Goal: Transaction & Acquisition: Purchase product/service

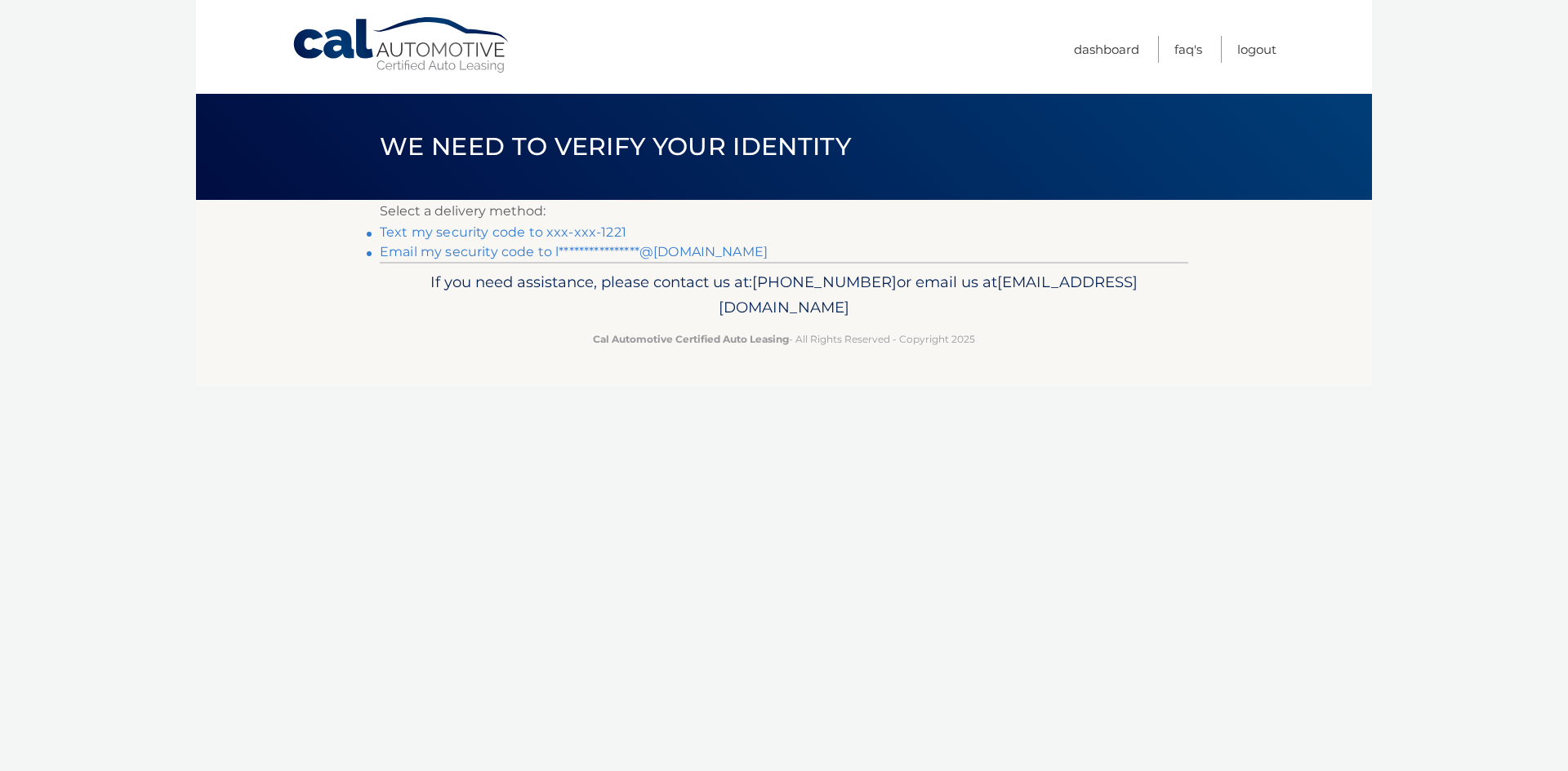
click at [512, 248] on link "**********" at bounding box center [574, 251] width 388 height 16
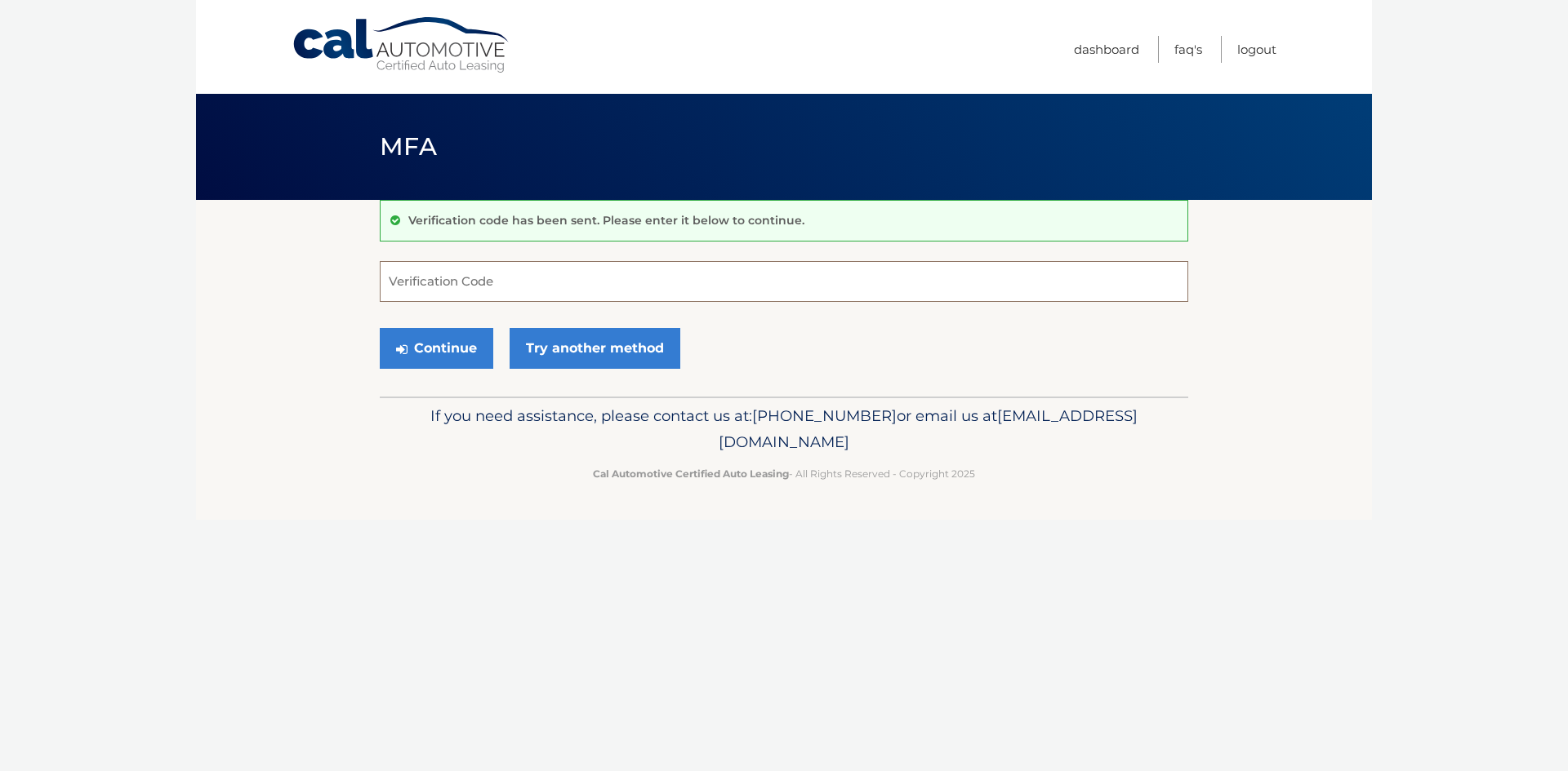
click at [485, 295] on input "Verification Code" at bounding box center [784, 282] width 809 height 41
paste input "933962"
type input "933962"
click at [461, 347] on button "Continue" at bounding box center [436, 349] width 113 height 41
click at [470, 277] on input "933962" at bounding box center [784, 282] width 809 height 41
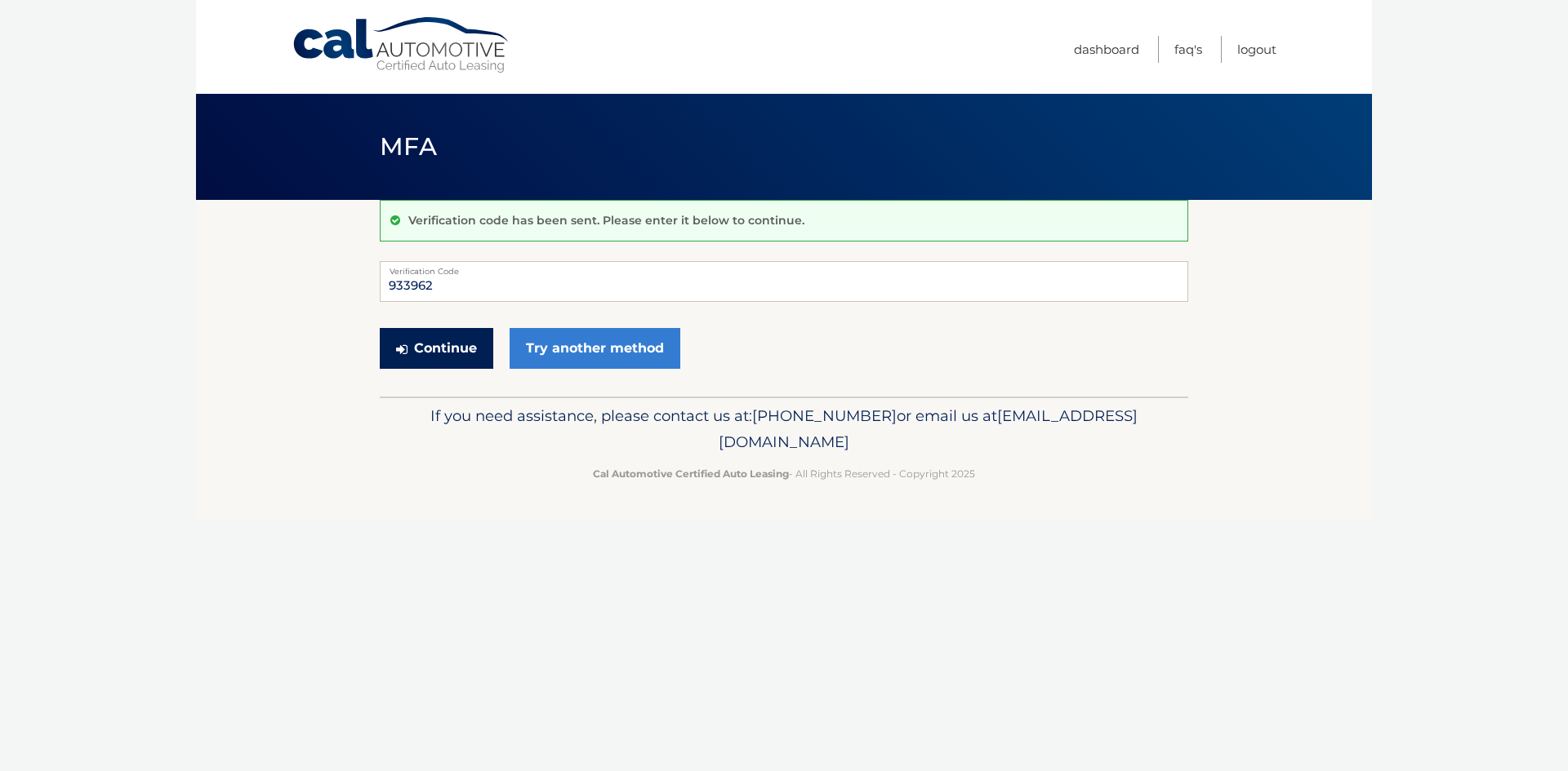
click at [428, 351] on button "Continue" at bounding box center [436, 349] width 113 height 41
drag, startPoint x: 453, startPoint y: 285, endPoint x: 367, endPoint y: 276, distance: 86.5
click at [367, 276] on section "Verification code has been sent. Please enter it below to continue. 933962 Veri…" at bounding box center [784, 299] width 1176 height 197
type input "933962"
click at [420, 359] on button "Continue" at bounding box center [436, 349] width 113 height 41
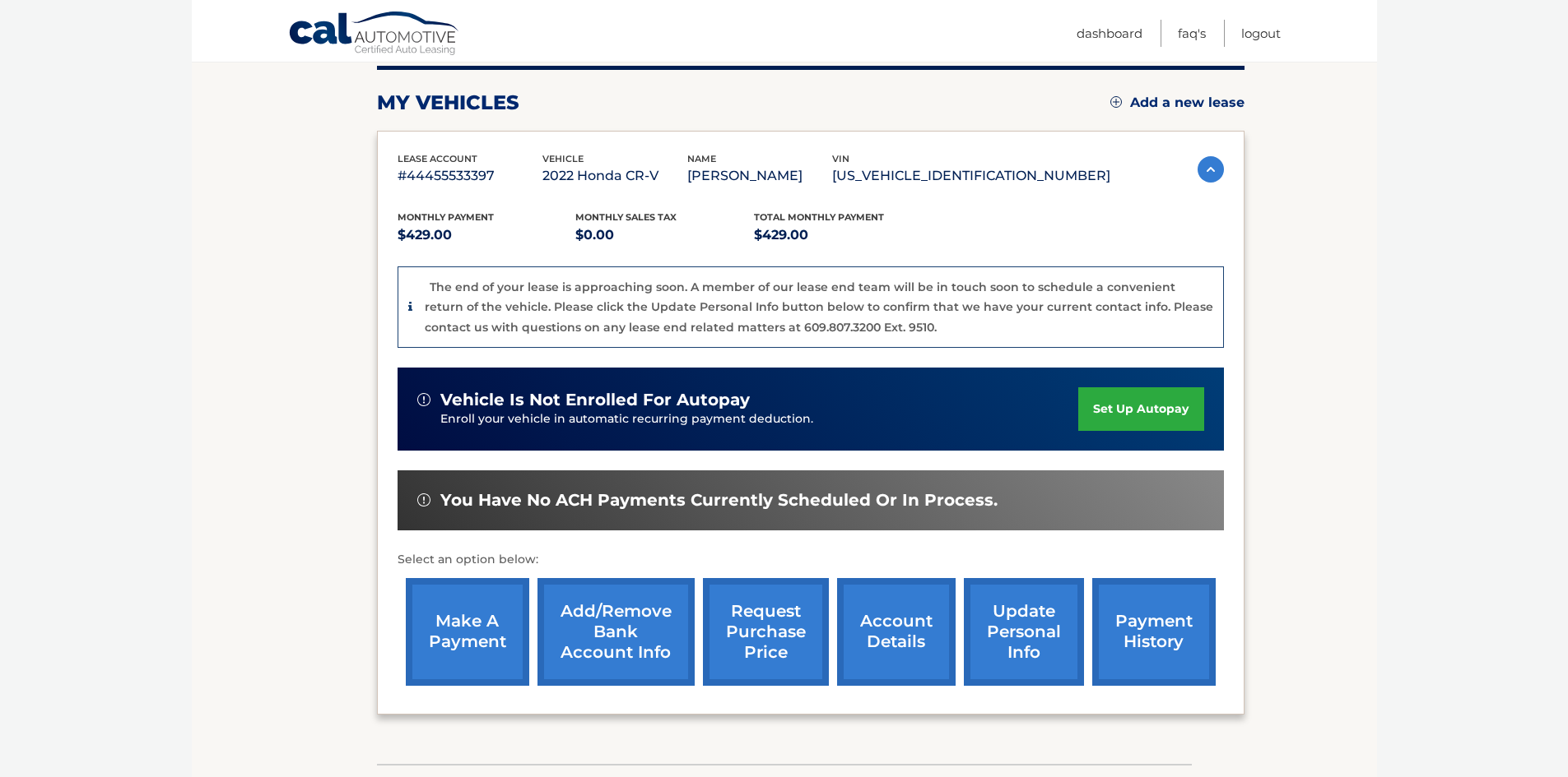
scroll to position [247, 0]
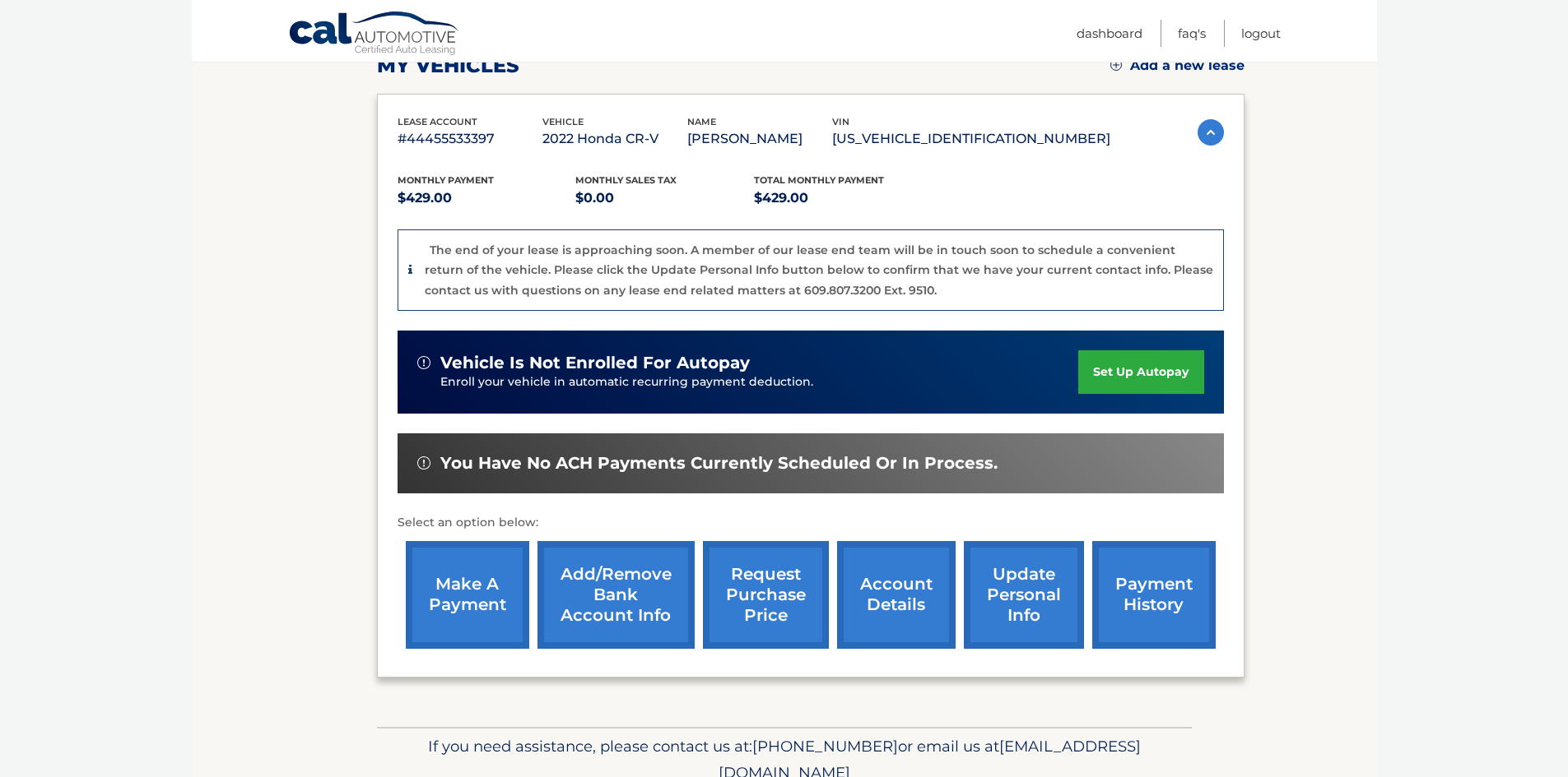
click at [454, 603] on link "make a payment" at bounding box center [468, 595] width 123 height 108
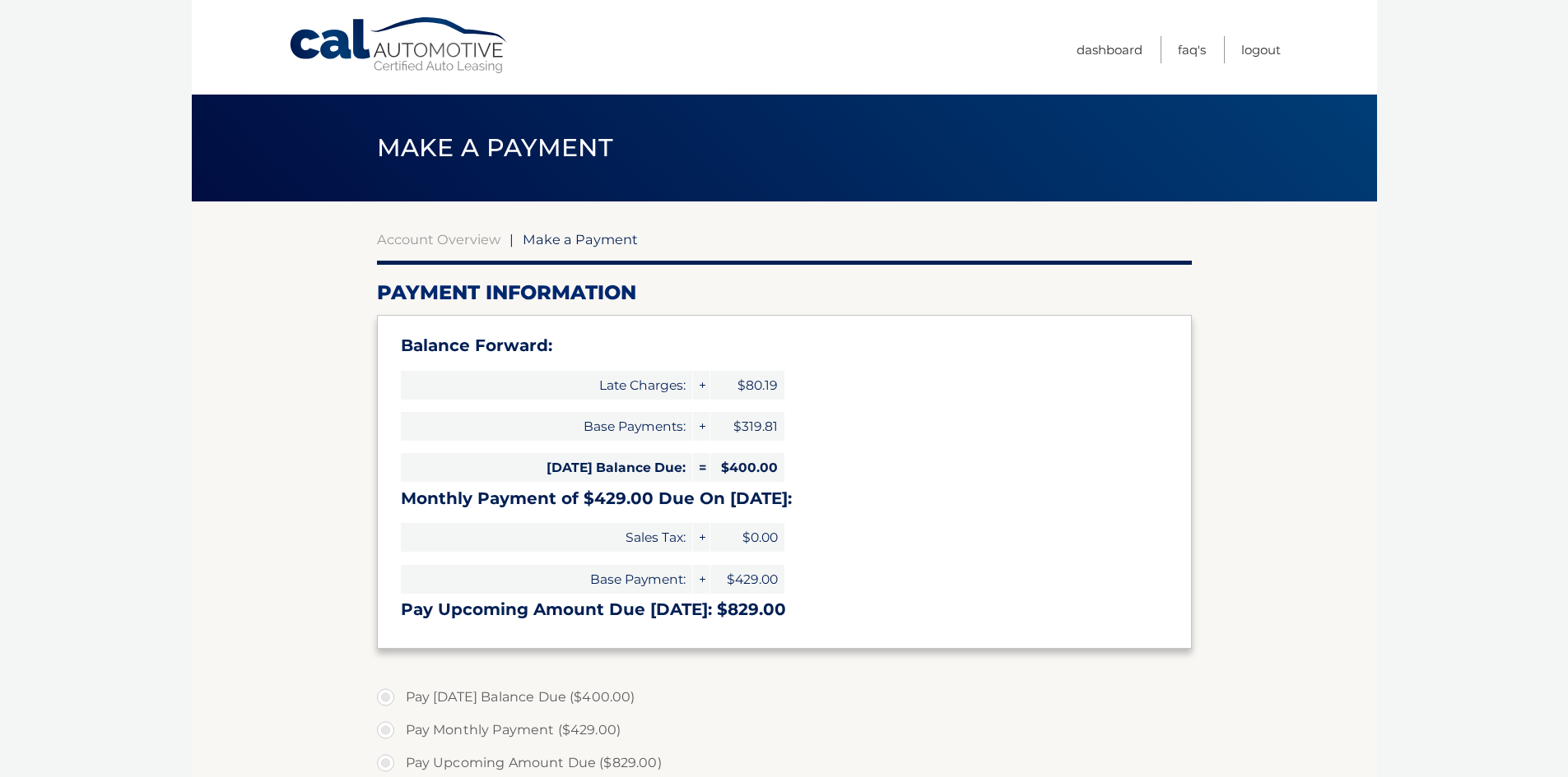
select select "OThhYjBjZWEtNThkNS00OTI4LWIyNDEtNzNhZDU3NGVlZTc0"
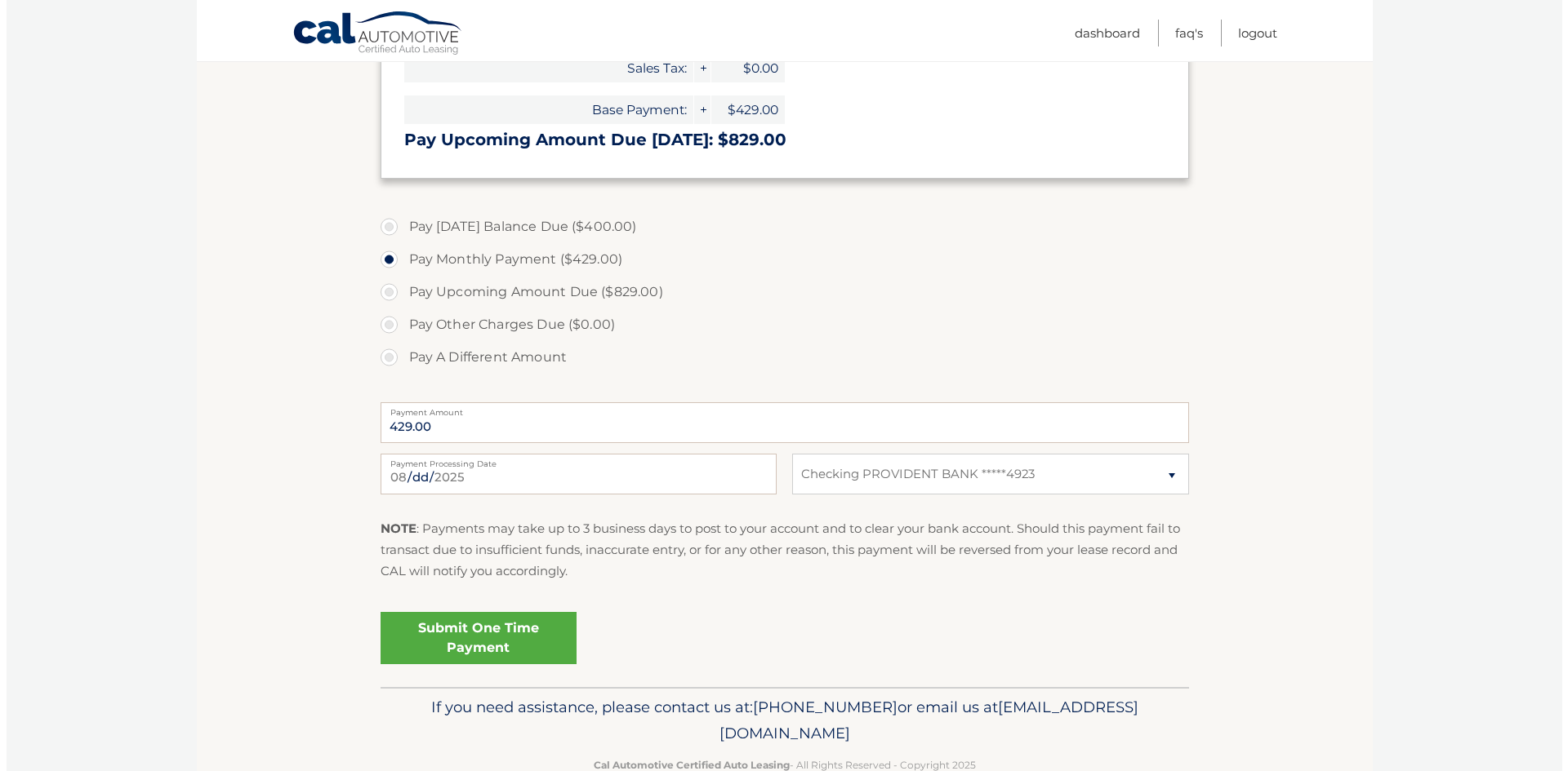
scroll to position [490, 0]
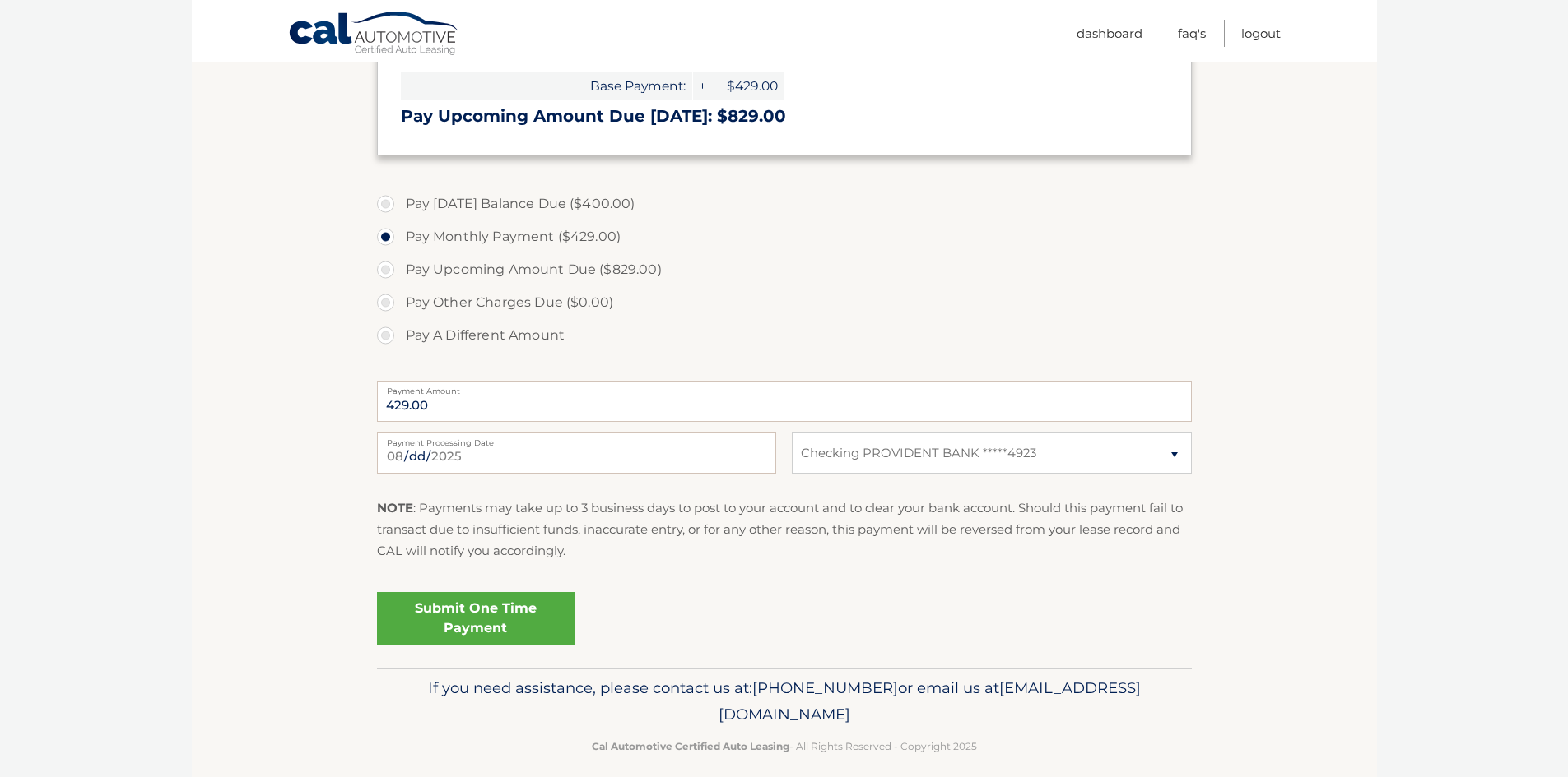
click at [388, 333] on label "Pay A Different Amount" at bounding box center [784, 335] width 815 height 33
click at [388, 333] on input "Pay A Different Amount" at bounding box center [392, 332] width 17 height 26
radio input "true"
type input "100.00"
click at [524, 466] on input "2025-08-25" at bounding box center [576, 453] width 399 height 41
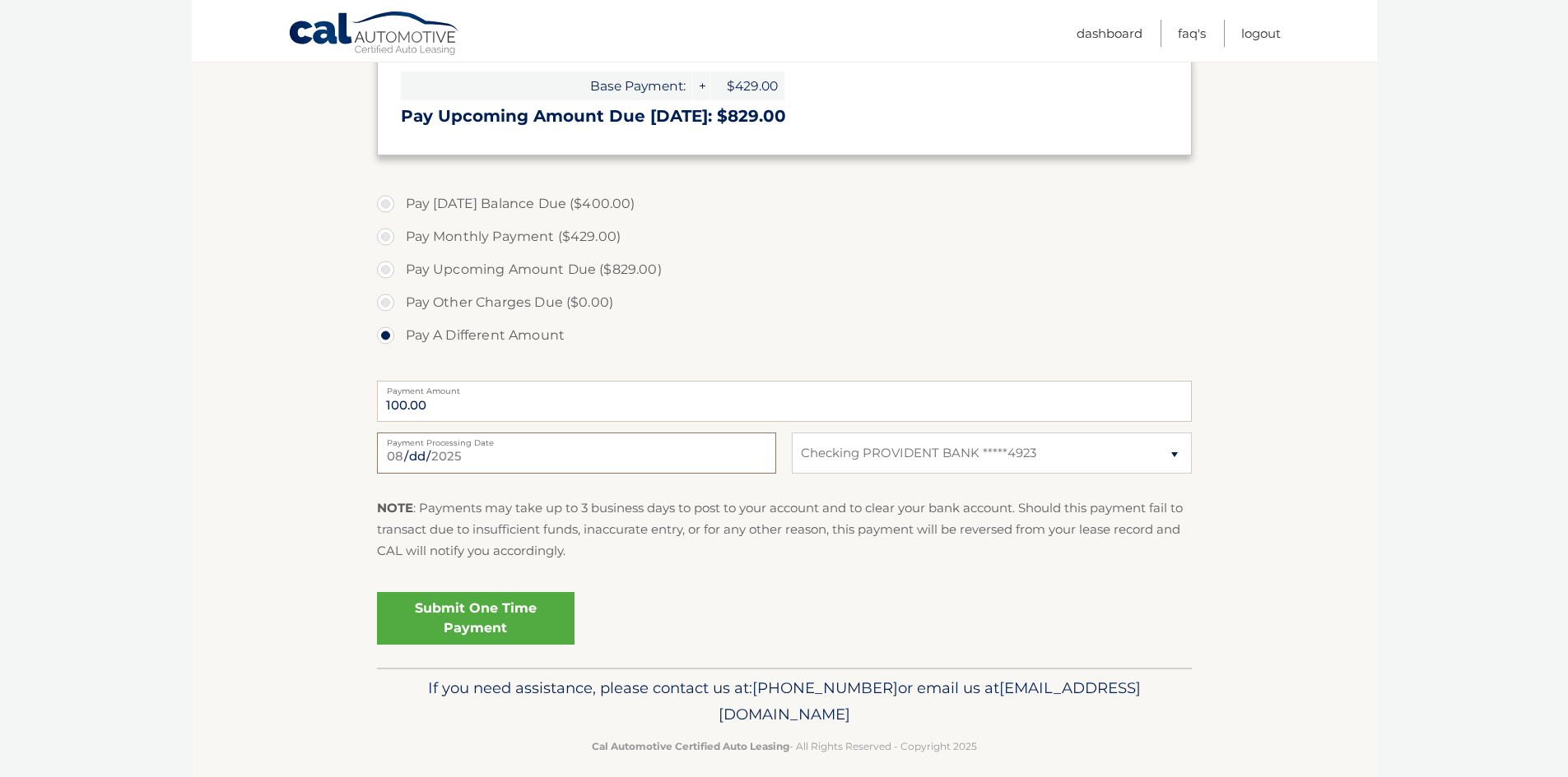
type input "2025-08-29"
click at [476, 617] on link "Submit One Time Payment" at bounding box center [475, 618] width 197 height 52
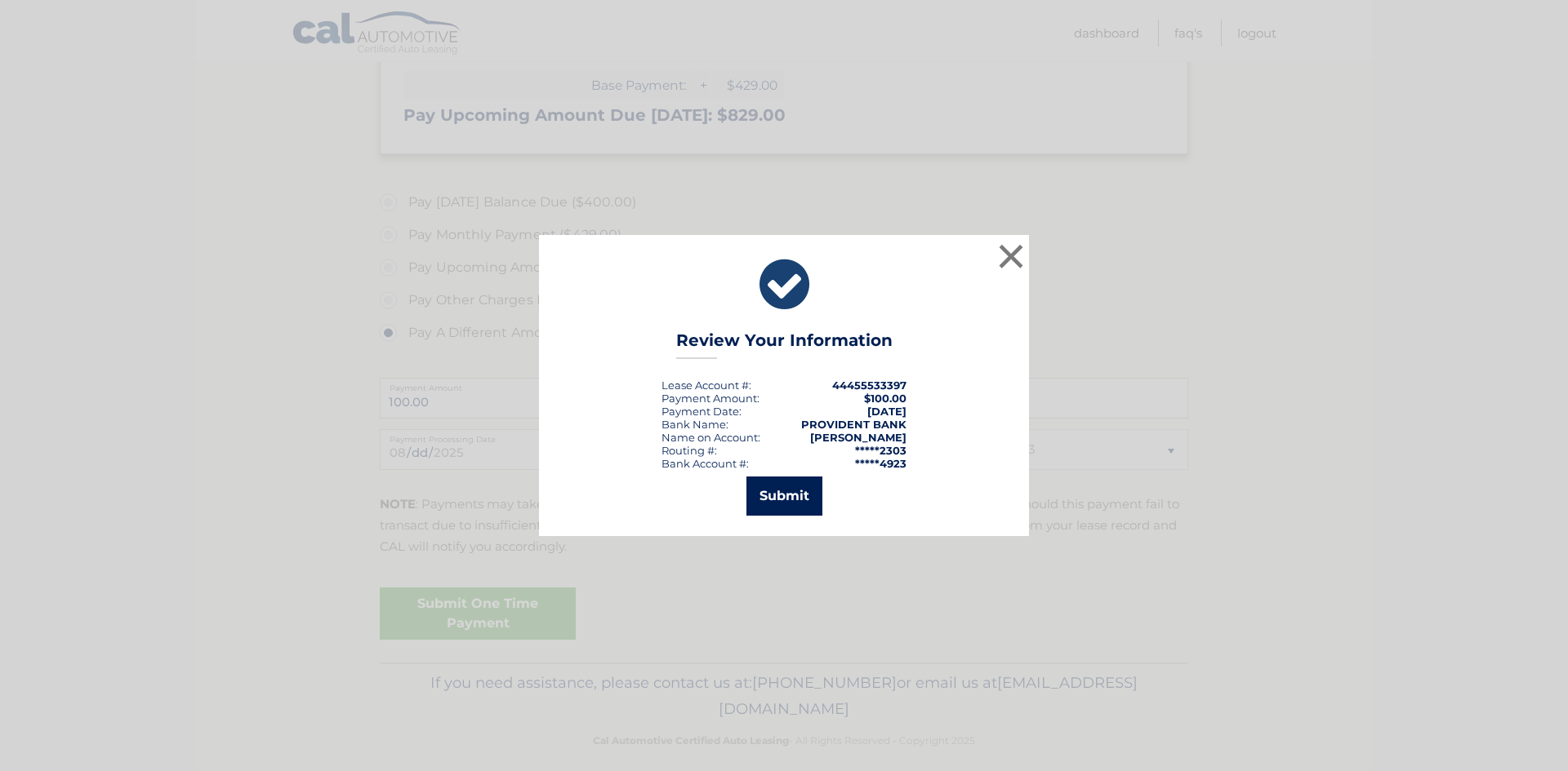
click at [804, 499] on button "Submit" at bounding box center [784, 496] width 76 height 39
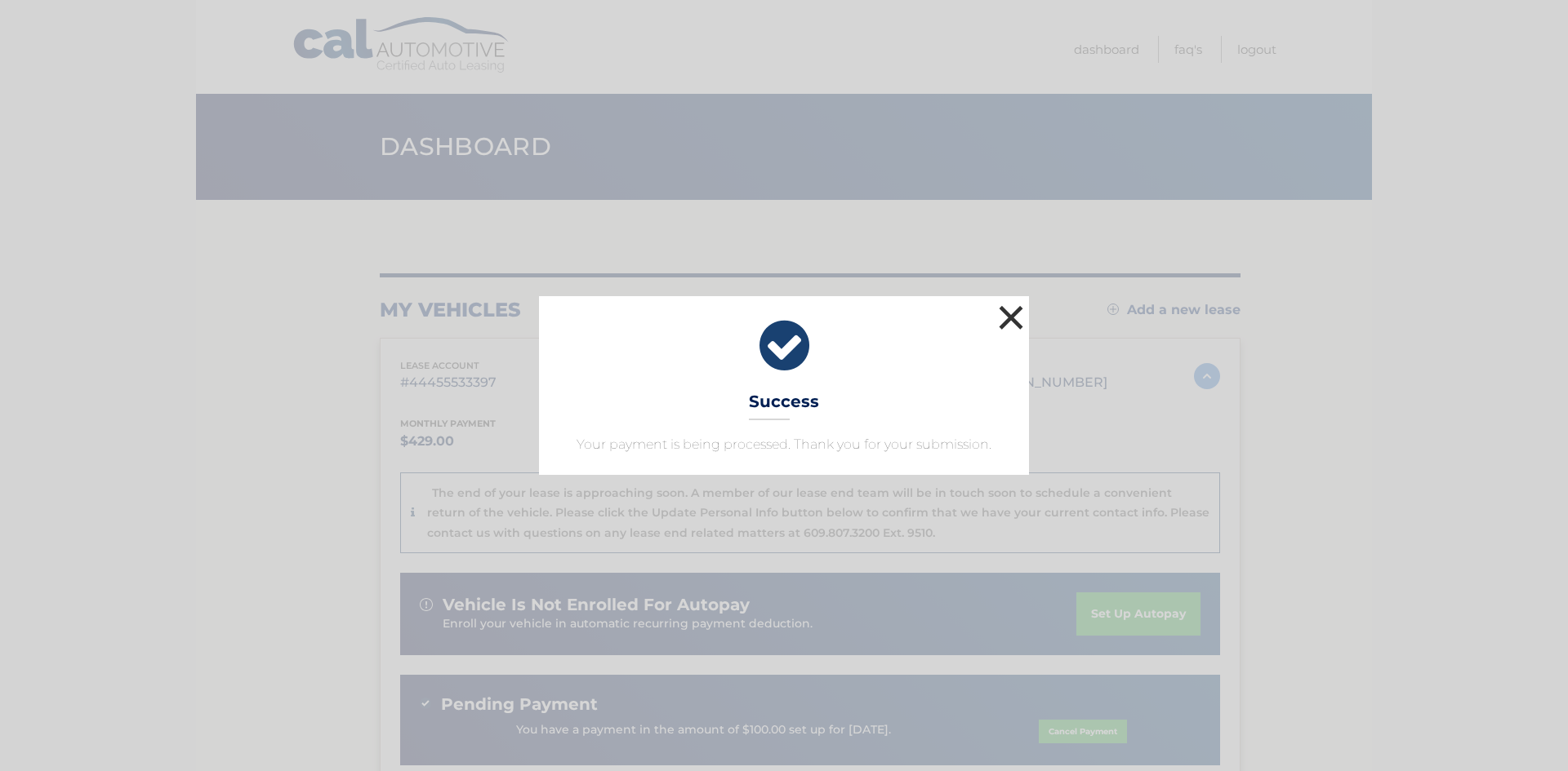
drag, startPoint x: 1019, startPoint y: 309, endPoint x: 1017, endPoint y: 319, distance: 10.2
click at [1017, 311] on button "×" at bounding box center [1011, 317] width 32 height 32
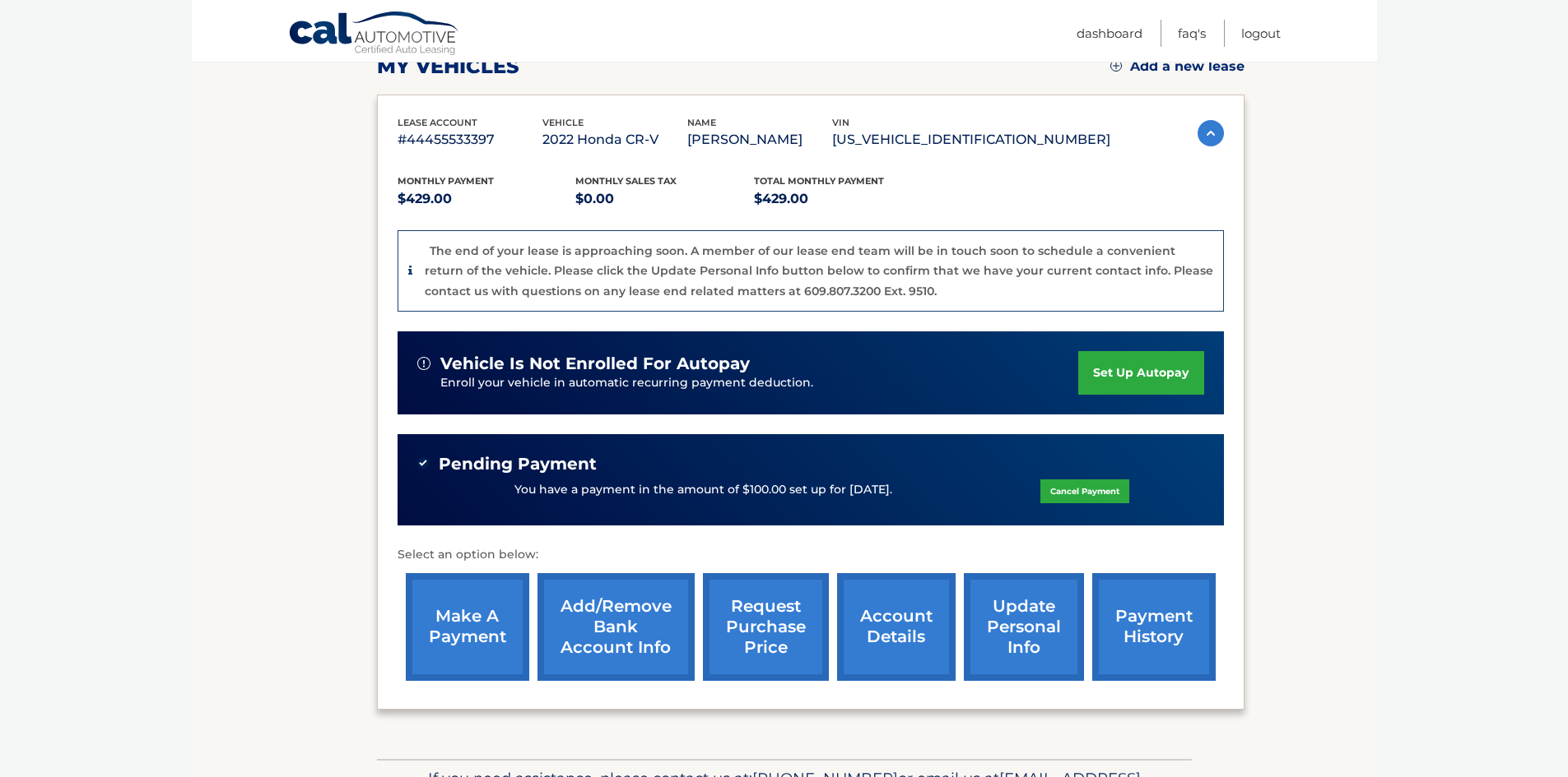
scroll to position [247, 0]
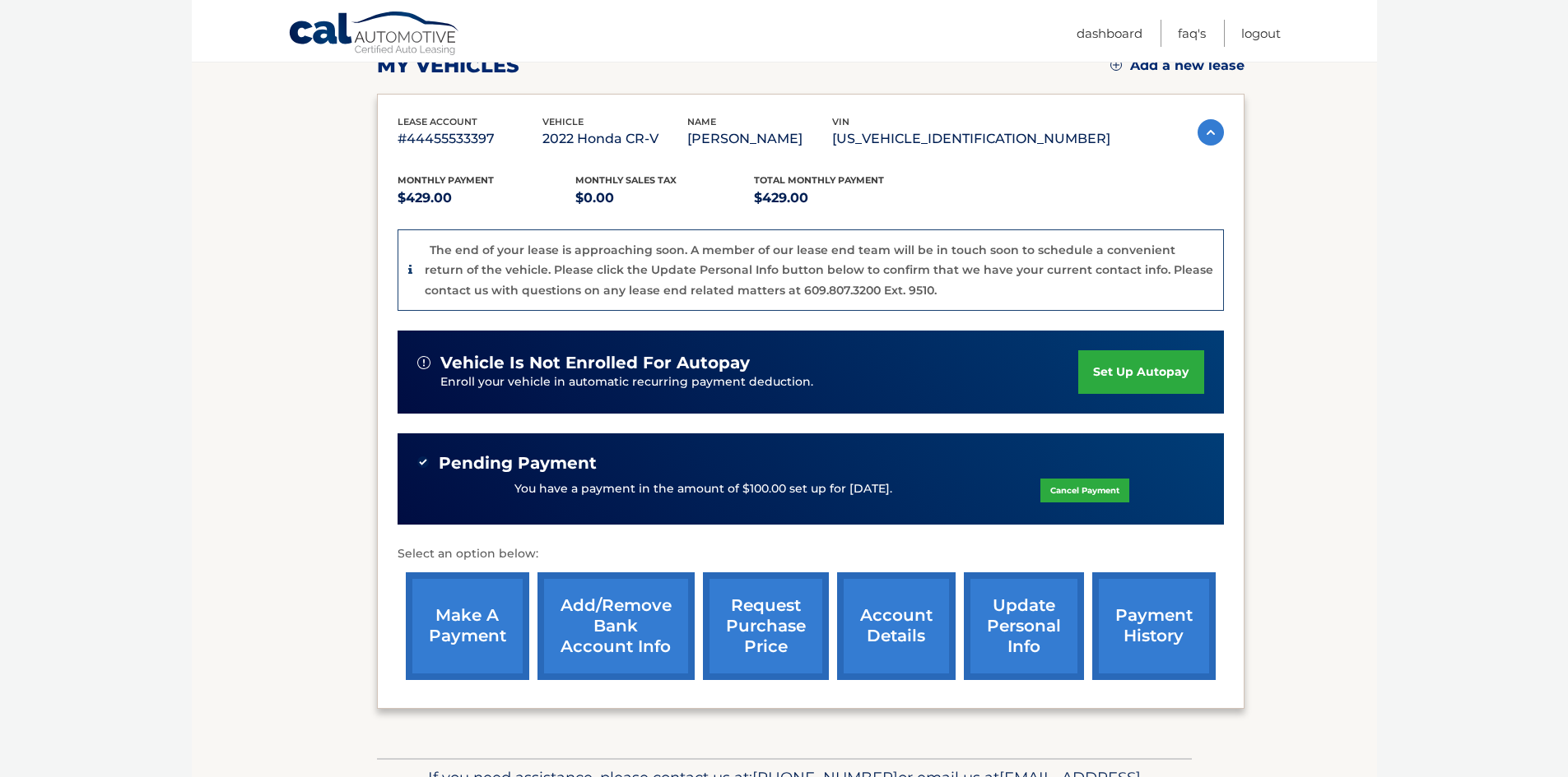
click at [498, 610] on link "make a payment" at bounding box center [468, 626] width 123 height 108
click at [494, 619] on link "make a payment" at bounding box center [468, 626] width 123 height 108
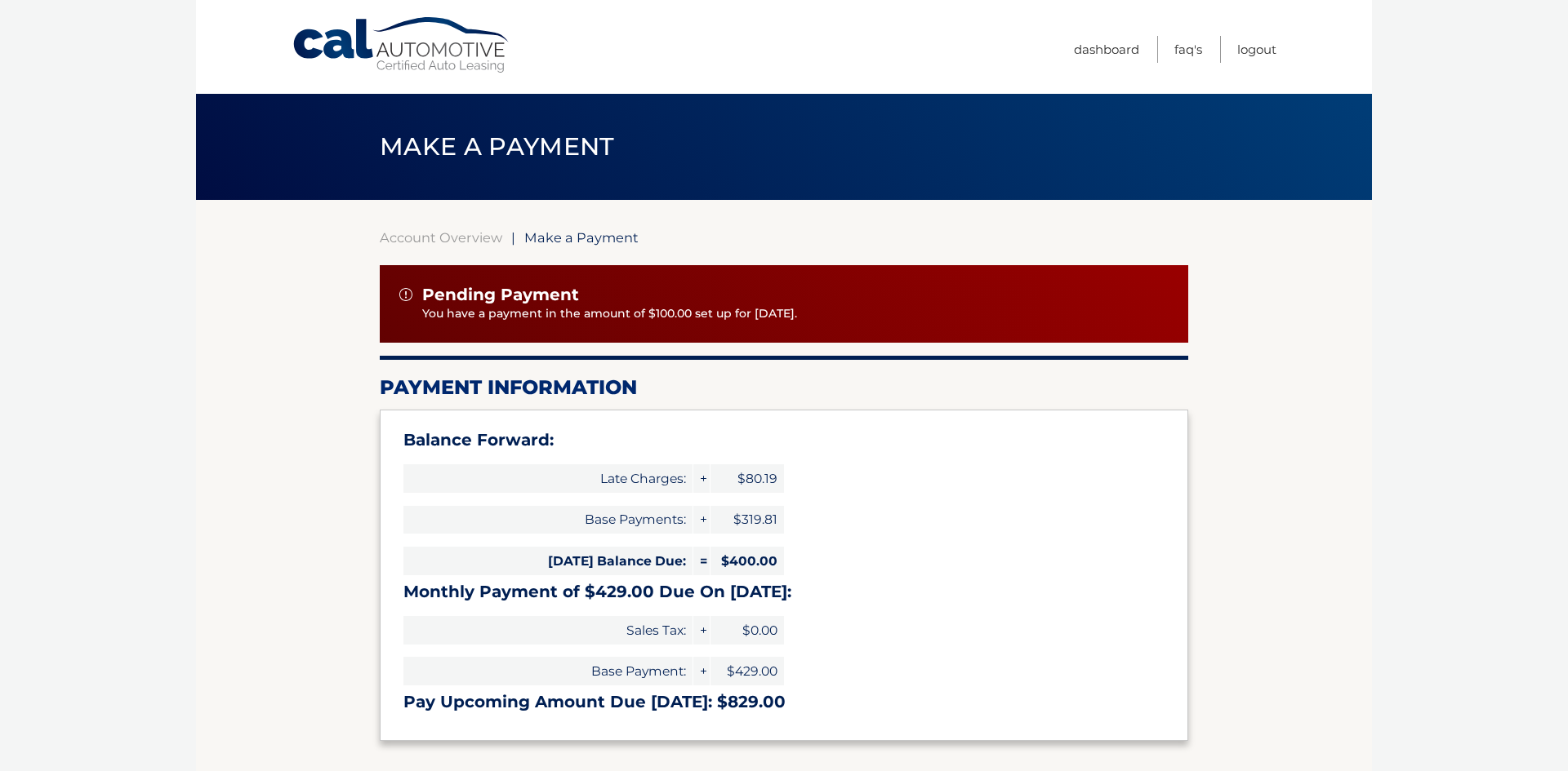
select select "OThhYjBjZWEtNThkNS00OTI4LWIyNDEtNzNhZDU3NGVlZTc0"
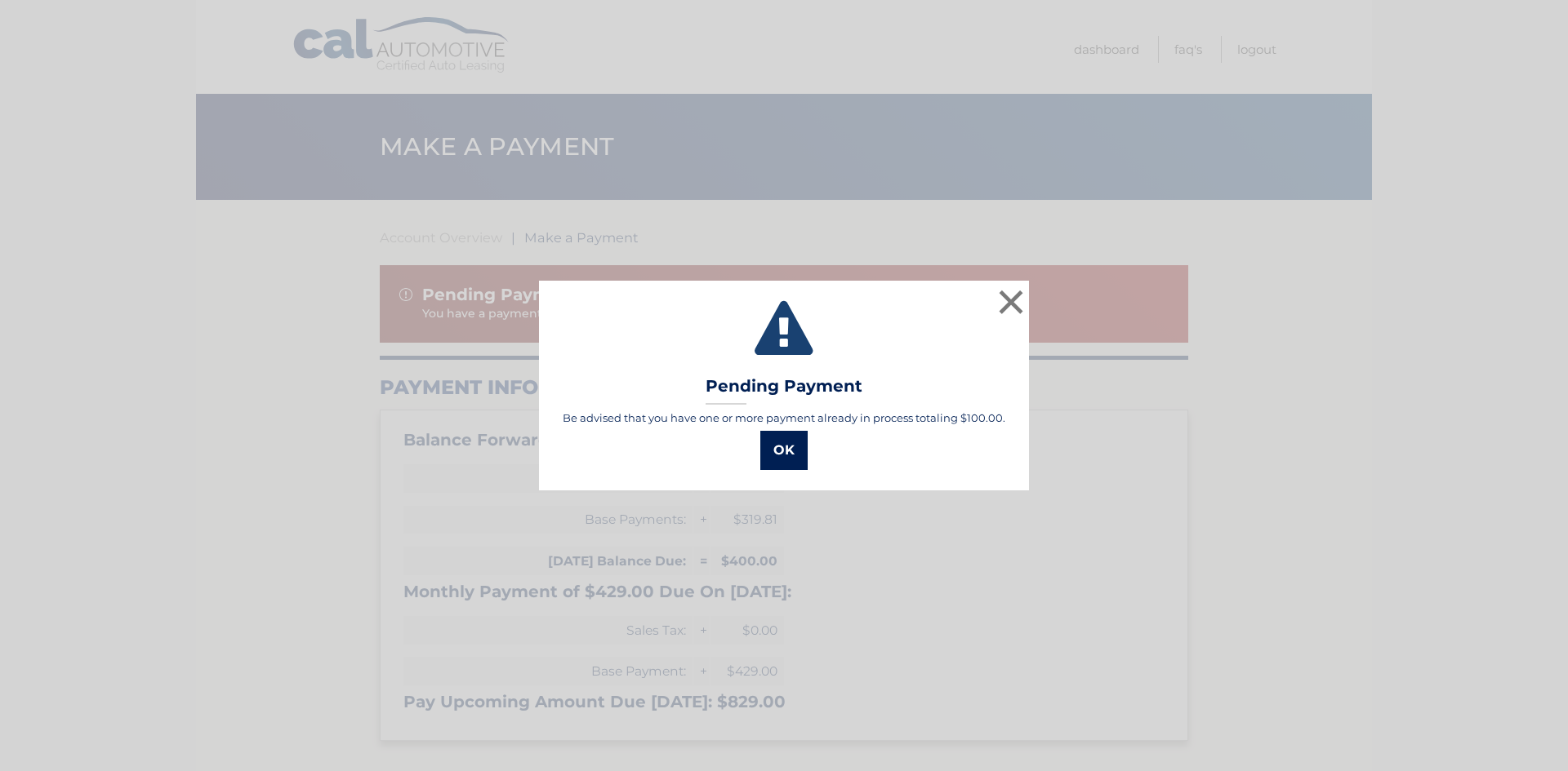
click at [773, 450] on button "OK" at bounding box center [784, 451] width 47 height 39
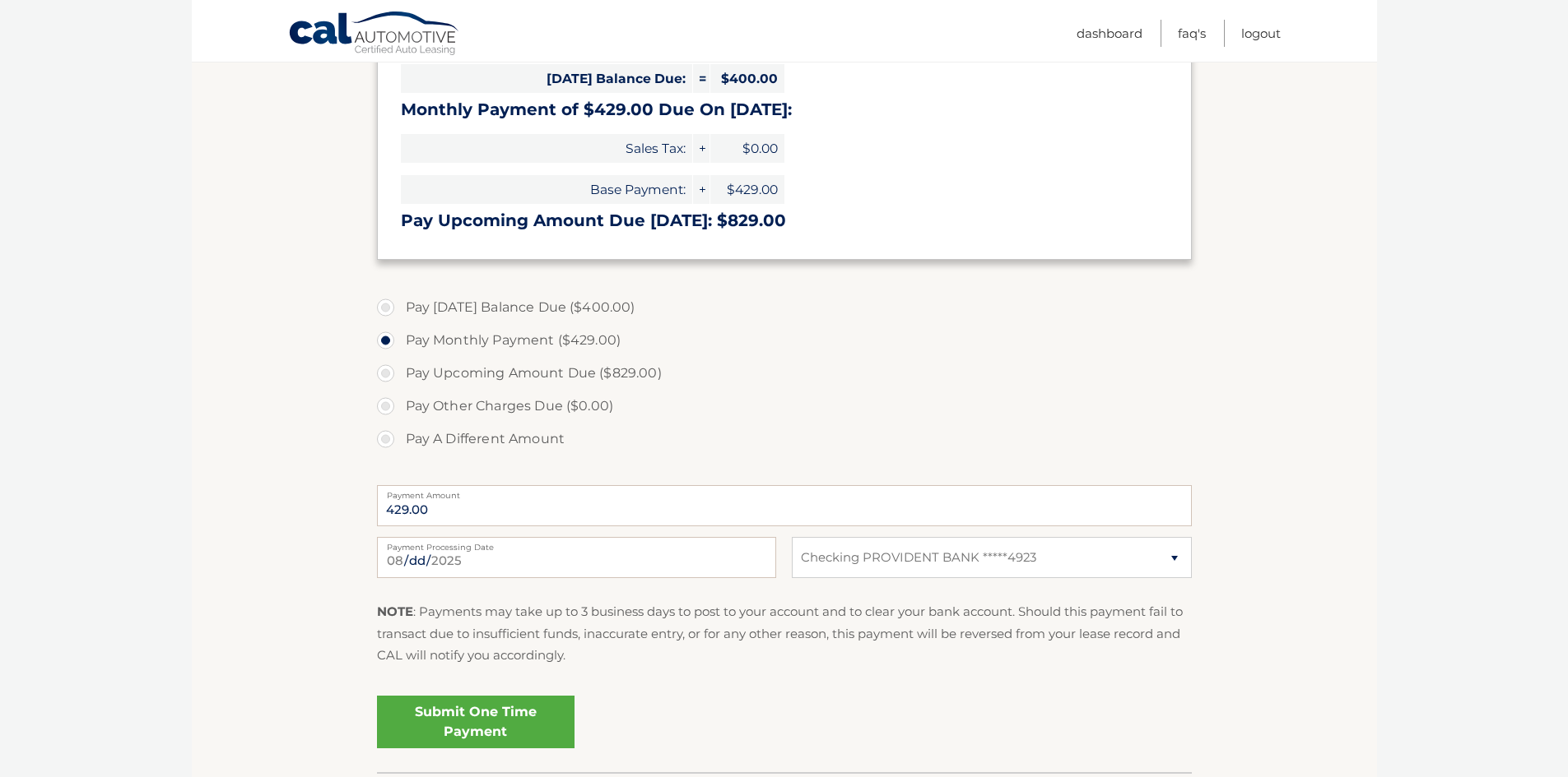
scroll to position [494, 0]
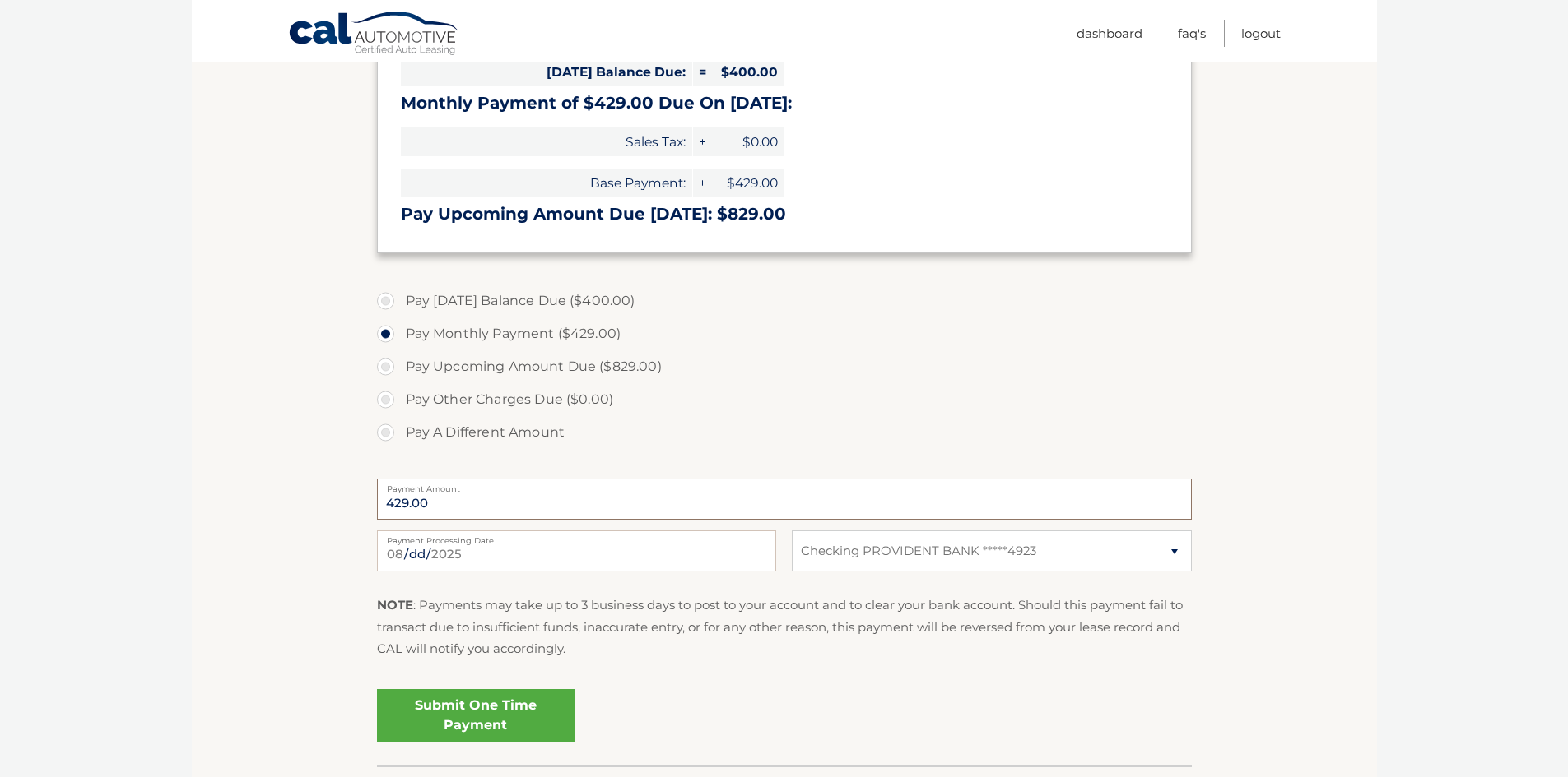
click at [465, 511] on input "429.00" at bounding box center [784, 499] width 815 height 41
drag, startPoint x: 465, startPoint y: 503, endPoint x: 377, endPoint y: 505, distance: 88.0
click at [377, 505] on input "429.00" at bounding box center [784, 499] width 815 height 41
drag, startPoint x: 864, startPoint y: 661, endPoint x: 837, endPoint y: 647, distance: 30.4
click at [861, 661] on div "NOTE : Payments may take up to 3 business days to post to your account and to c…" at bounding box center [784, 633] width 815 height 78
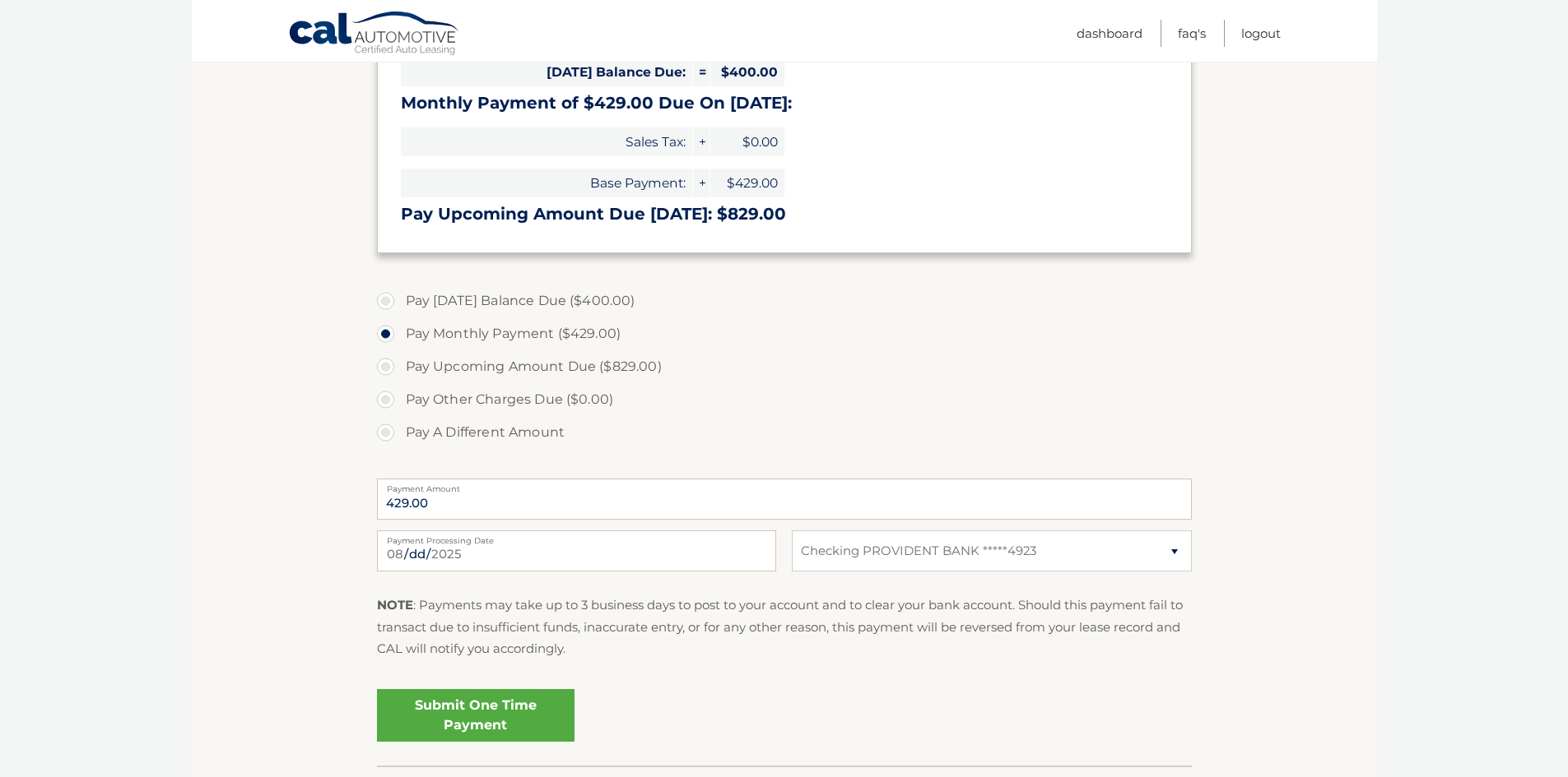
click at [380, 438] on label "Pay A Different Amount" at bounding box center [784, 432] width 815 height 33
click at [384, 438] on input "Pay A Different Amount" at bounding box center [392, 429] width 17 height 26
radio input "true"
type input "120.00"
click at [483, 546] on input "2025-08-25" at bounding box center [576, 552] width 399 height 41
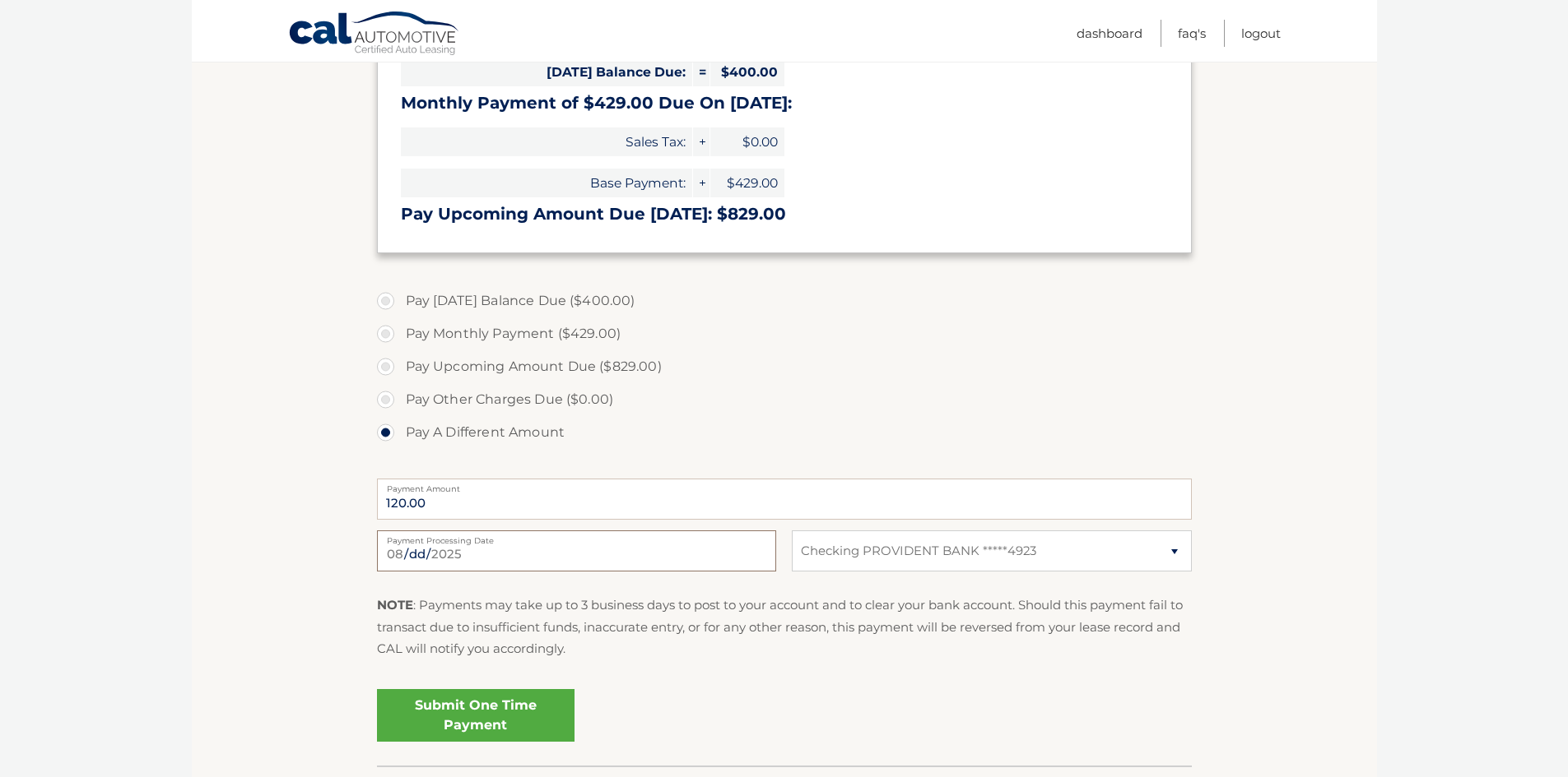
type input "2025-08-29"
click at [486, 503] on input "120.00" at bounding box center [784, 499] width 815 height 41
type input "120.00"
click at [490, 552] on input "2025-08-29" at bounding box center [576, 552] width 399 height 41
click at [690, 491] on label "Payment Amount" at bounding box center [784, 485] width 815 height 13
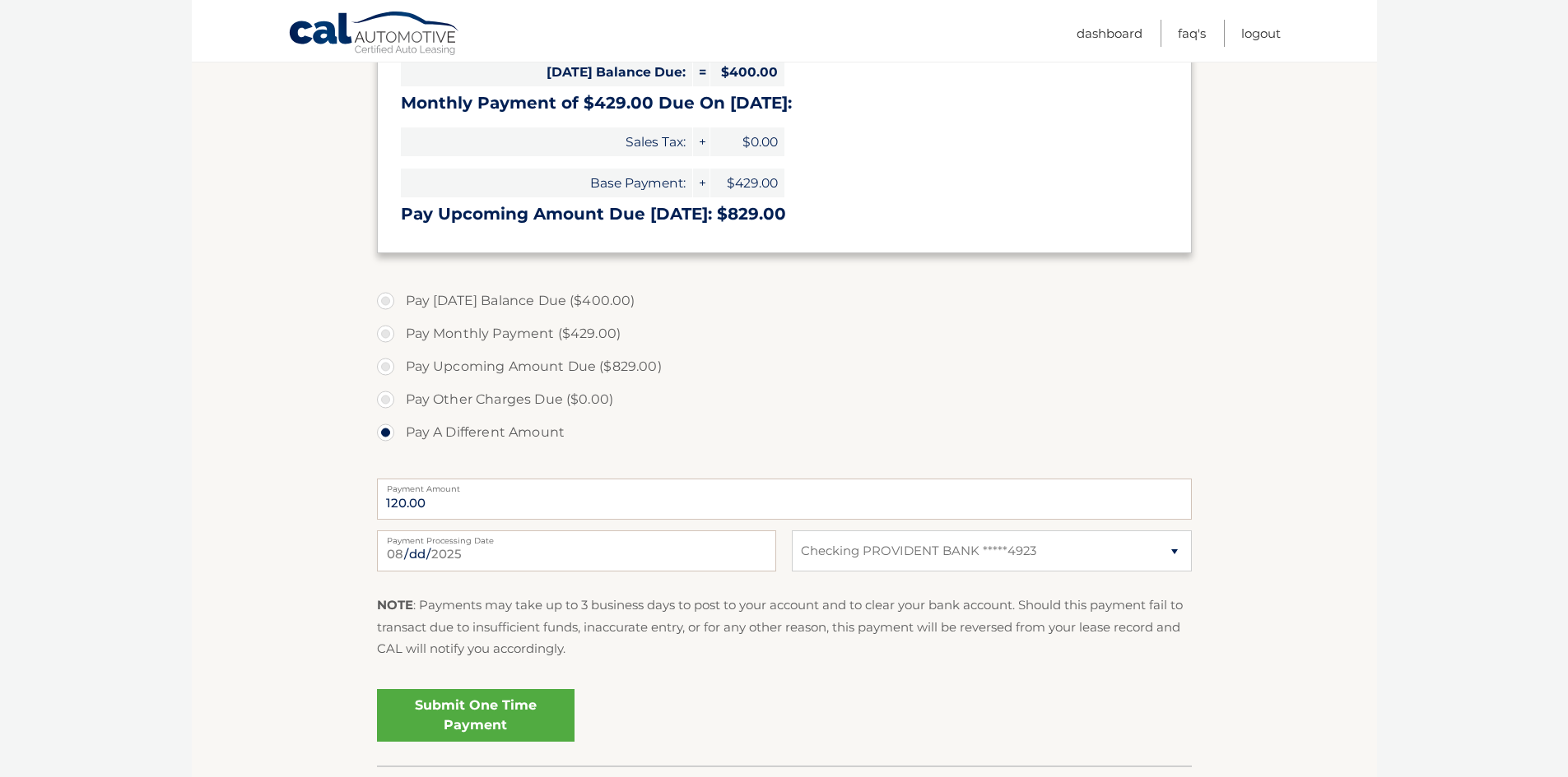
click at [690, 491] on input "120.00" at bounding box center [784, 499] width 815 height 41
click at [390, 549] on input "2025-08-29" at bounding box center [576, 552] width 399 height 41
click at [418, 552] on input "Payment Date" at bounding box center [576, 552] width 399 height 41
click at [534, 618] on p "NOTE : Payments may take up to 3 business days to post to your account and to c…" at bounding box center [784, 627] width 815 height 65
click at [484, 545] on input "Payment Date" at bounding box center [576, 552] width 399 height 41
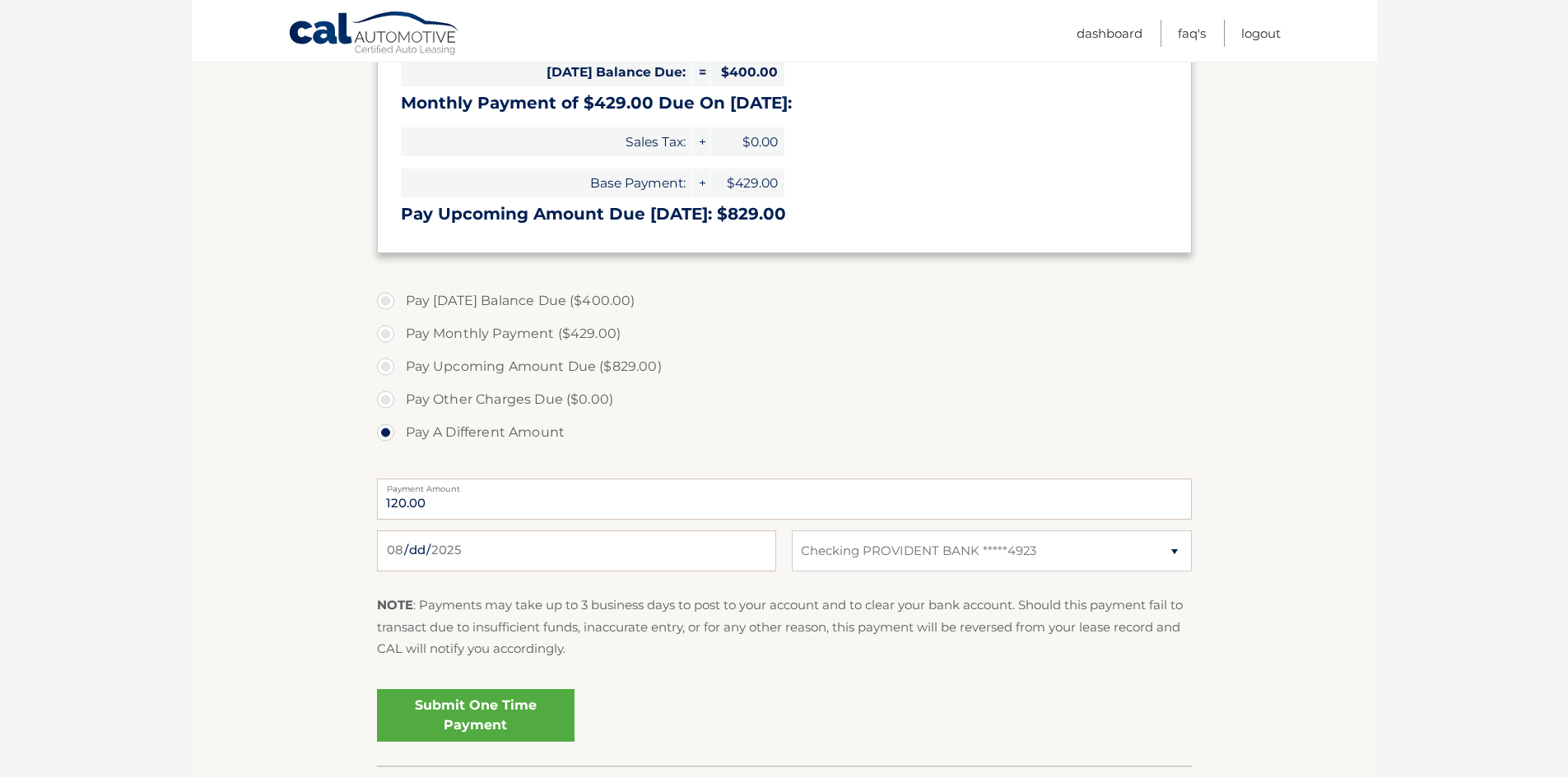
drag, startPoint x: 749, startPoint y: 395, endPoint x: 766, endPoint y: 420, distance: 30.2
click at [763, 407] on label "Pay Other Charges Due ($0.00)" at bounding box center [784, 399] width 815 height 33
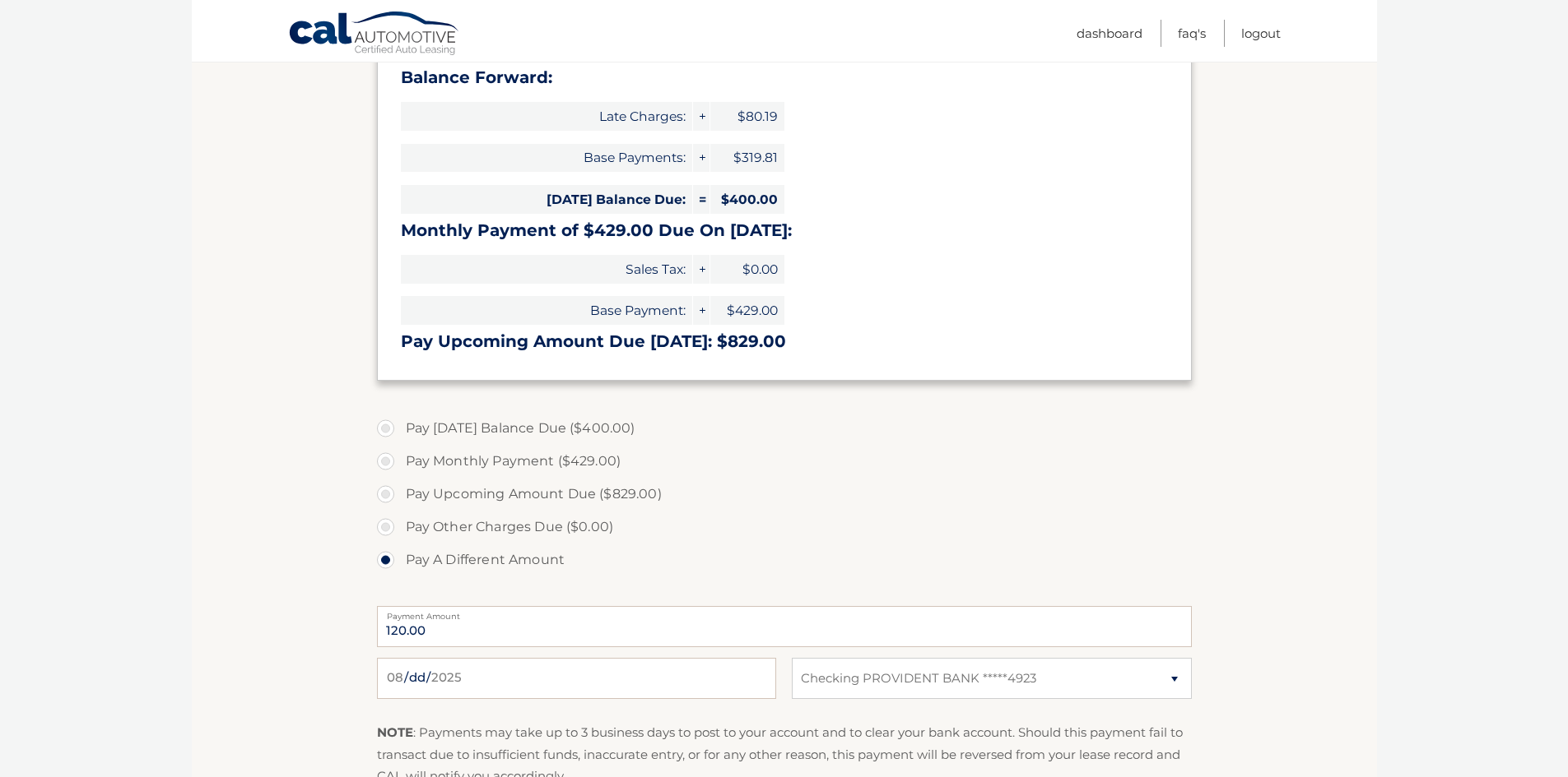
scroll to position [607, 0]
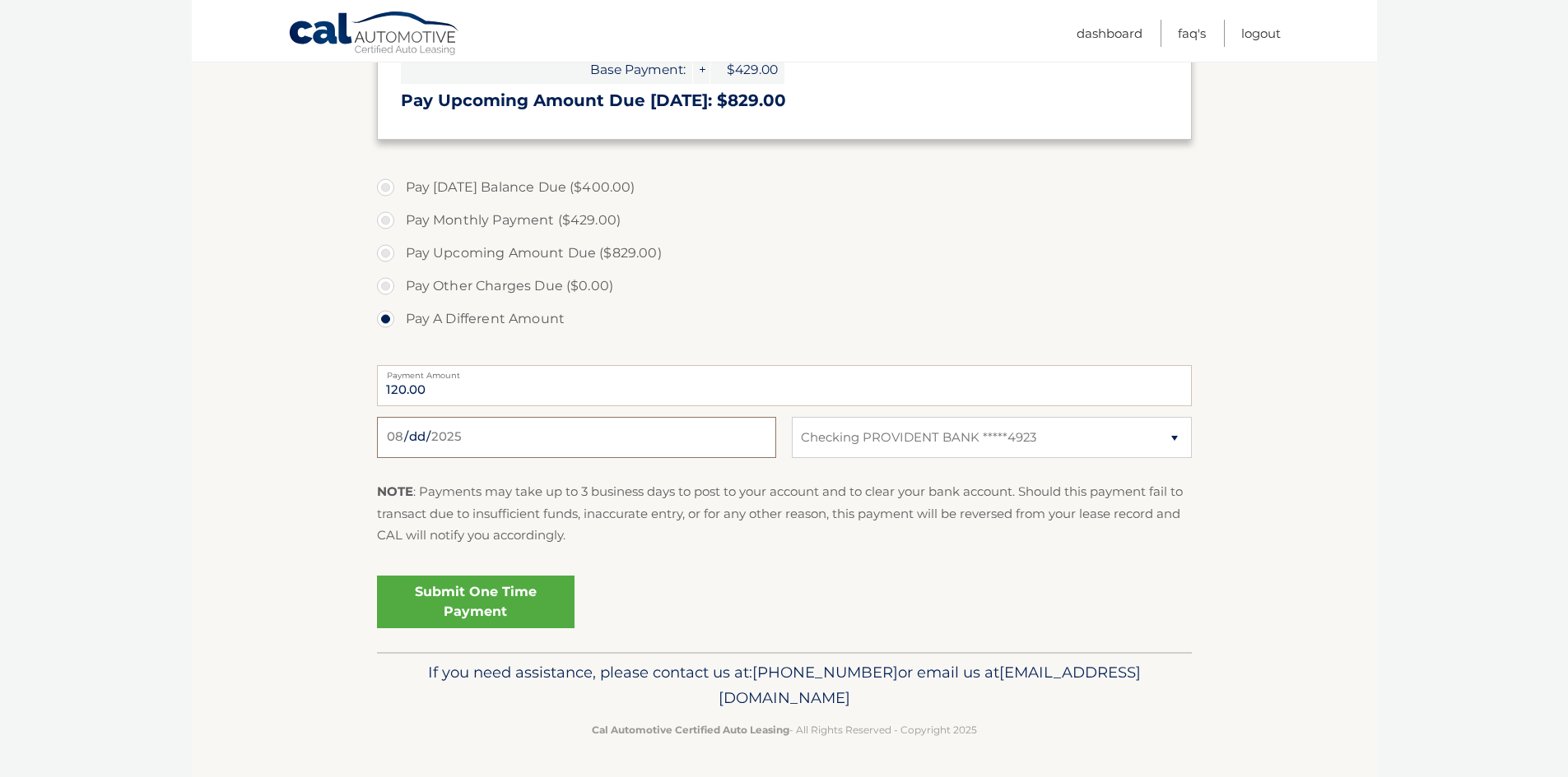
click at [552, 439] on input "Payment Date" at bounding box center [576, 438] width 399 height 41
click at [497, 433] on input "Payment Date" at bounding box center [576, 438] width 399 height 41
drag, startPoint x: 759, startPoint y: 674, endPoint x: 799, endPoint y: 561, distance: 119.9
click at [761, 669] on p "If you need assistance, please contact us at: 609-807-3200 or email us at Custo…" at bounding box center [784, 686] width 793 height 52
